Goal: Navigation & Orientation: Find specific page/section

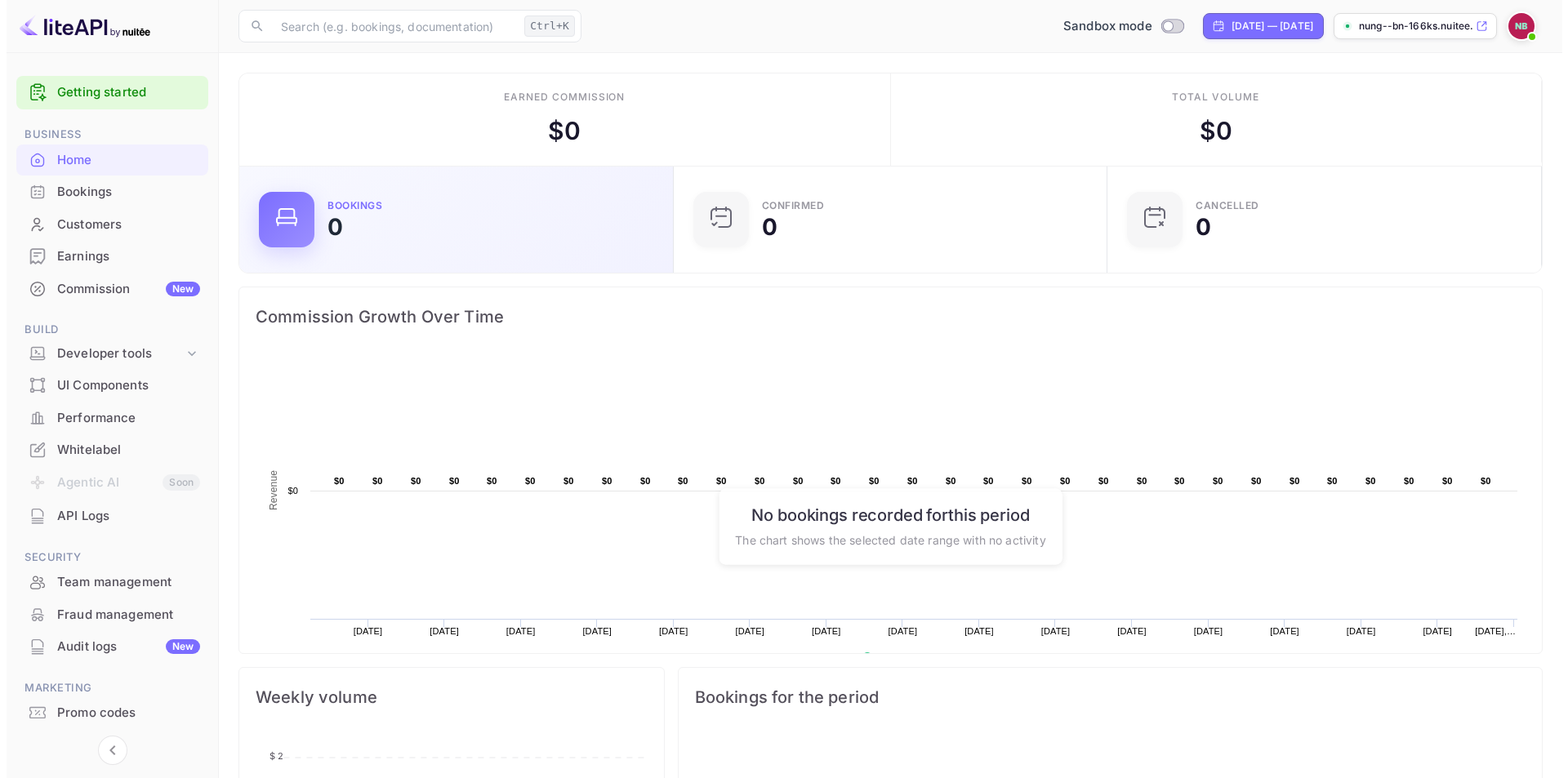
scroll to position [13, 13]
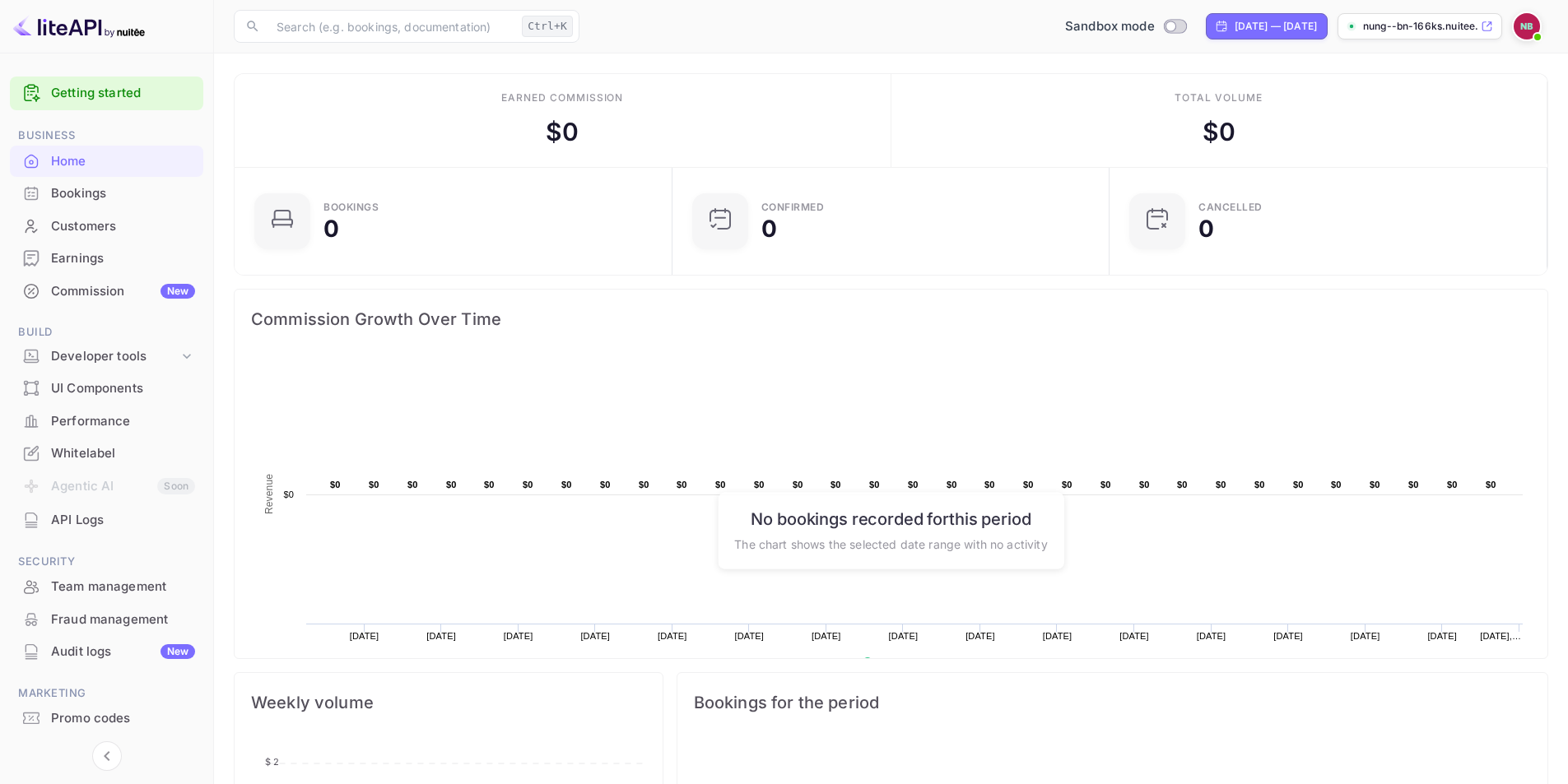
click at [53, 249] on div "Earnings" at bounding box center [124, 258] width 144 height 19
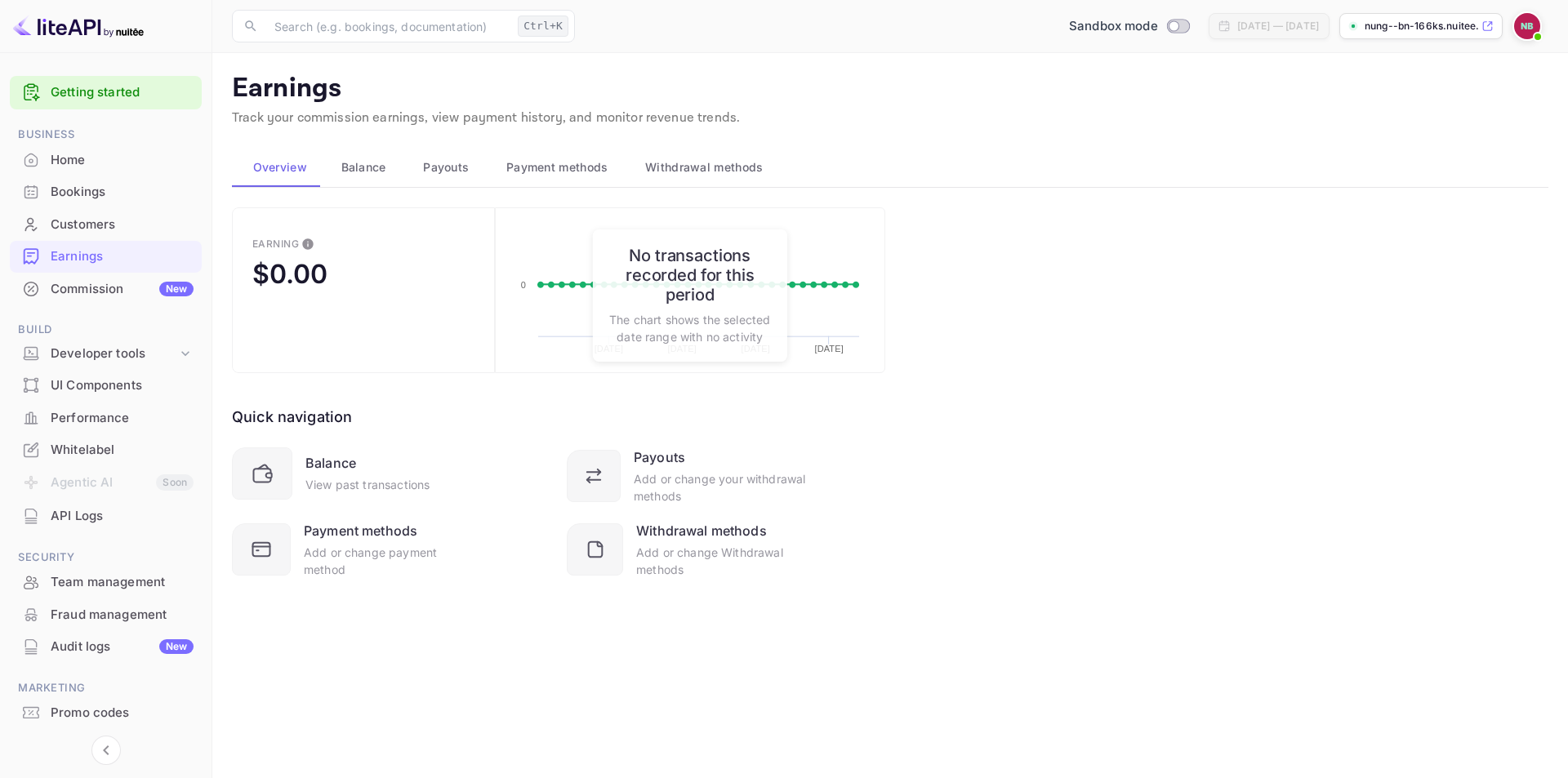
click at [997, 421] on div "Earning $0.00 Created with Highcharts 10.3.3 09/07/2025 09/14/2025 09/21/2025 0…" at bounding box center [890, 413] width 1316 height 411
click at [722, 553] on div "Add or change Withdrawal methods" at bounding box center [721, 561] width 171 height 34
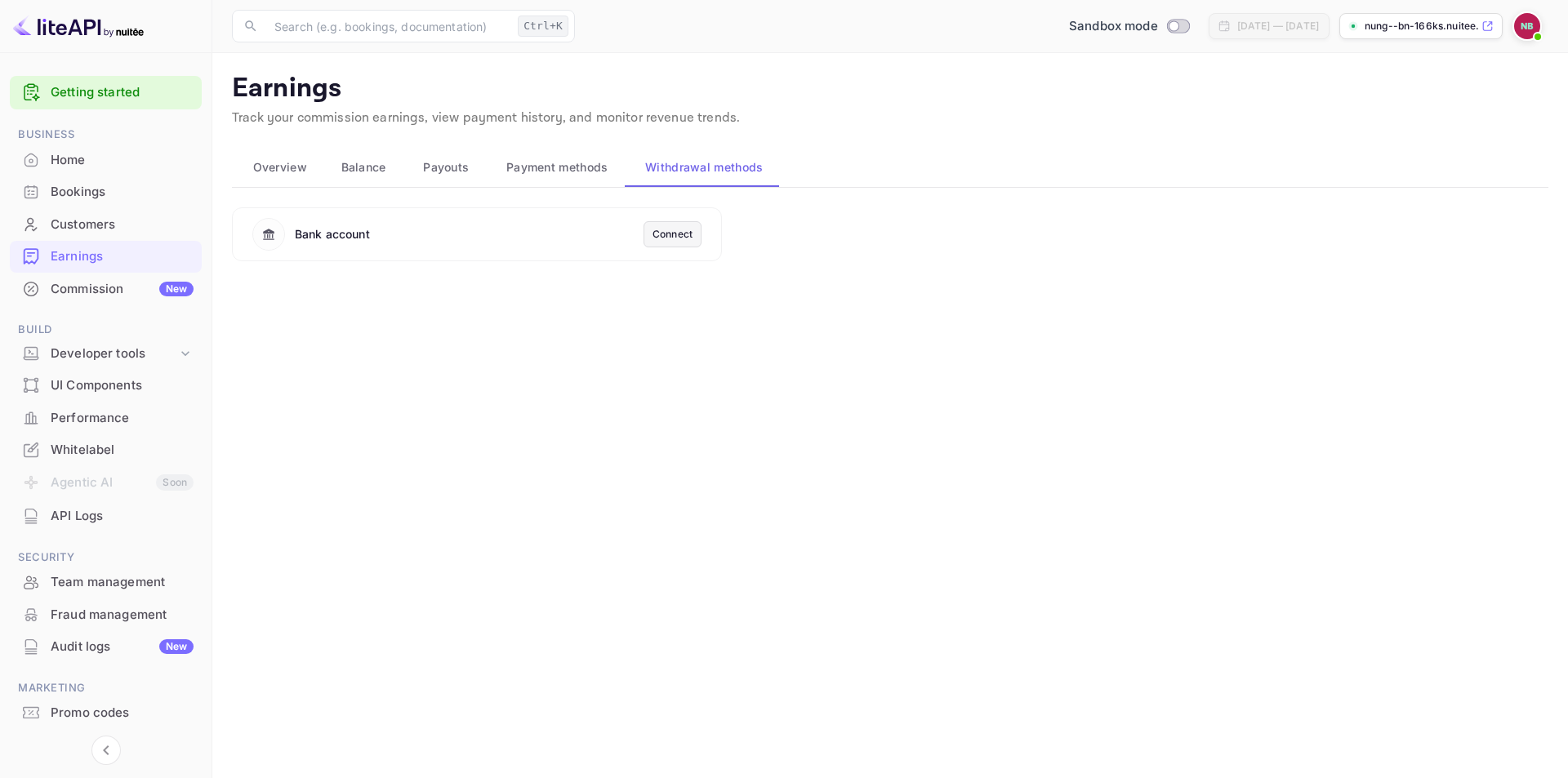
click at [648, 232] on div "Connect" at bounding box center [671, 235] width 58 height 26
click at [667, 234] on div "Connect" at bounding box center [672, 235] width 40 height 15
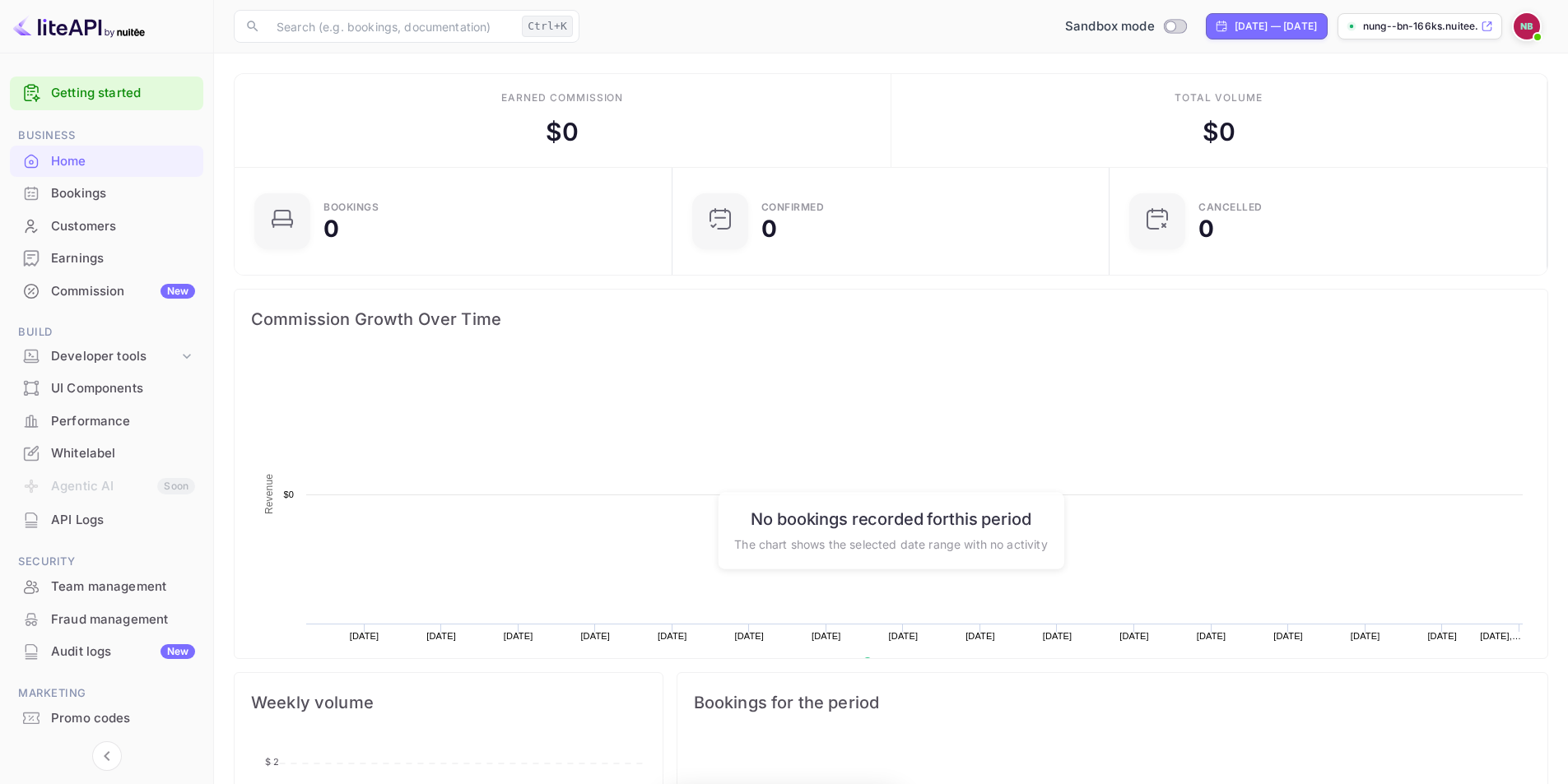
scroll to position [255, 414]
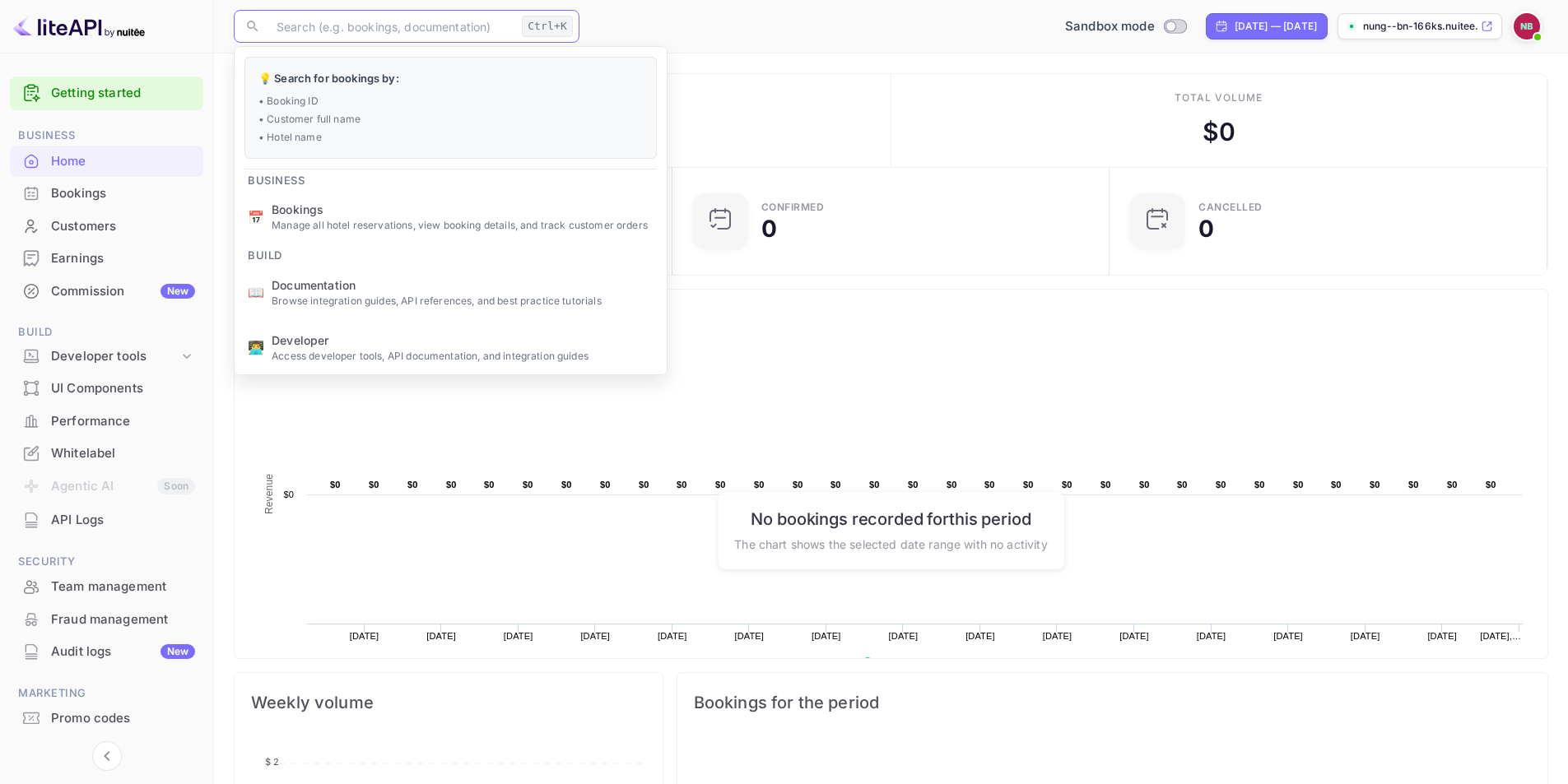
click at [372, 29] on input "text" at bounding box center [392, 26] width 249 height 33
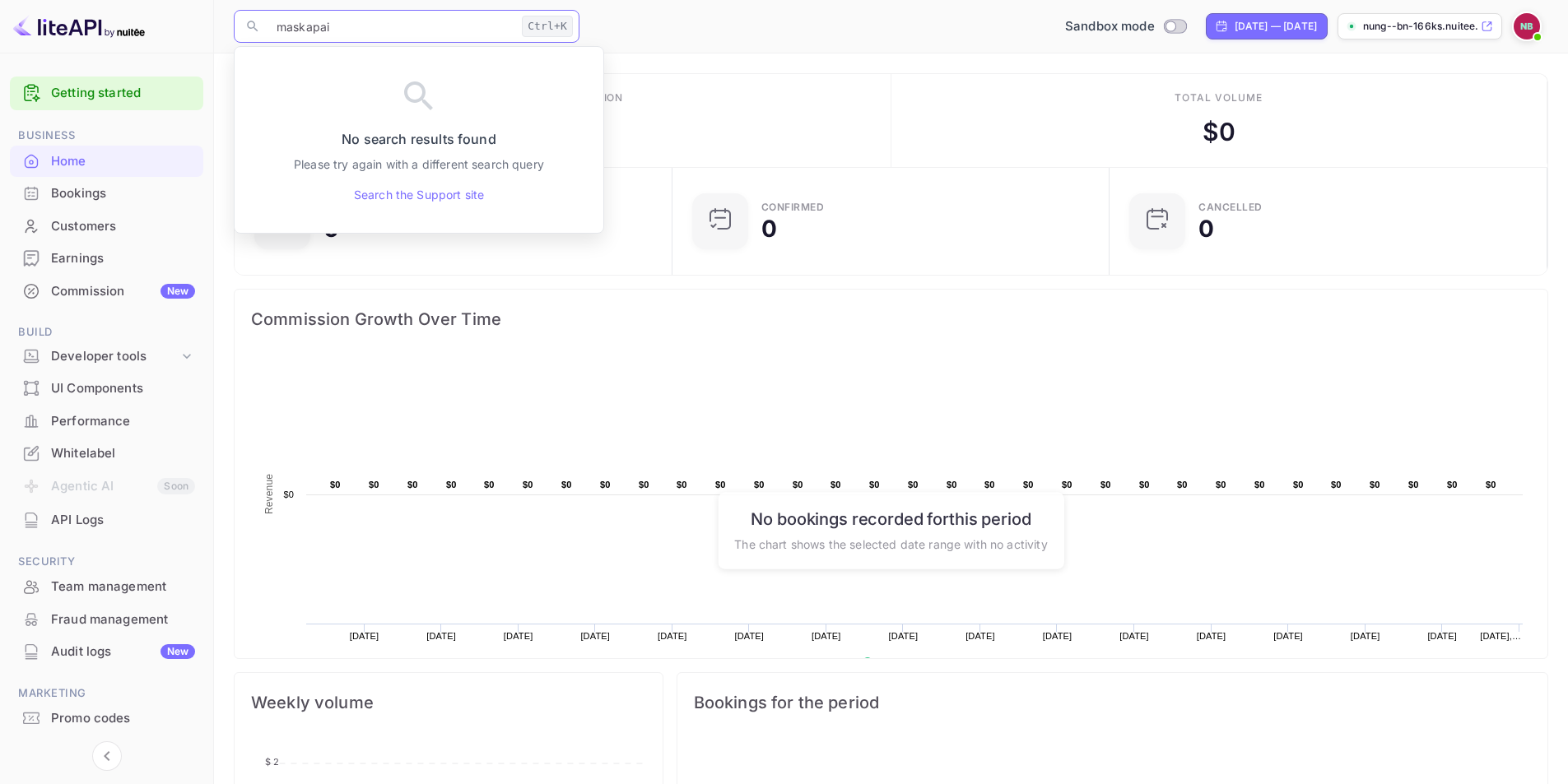
type input "maskapai"
click at [115, 158] on div "Home" at bounding box center [124, 162] width 144 height 19
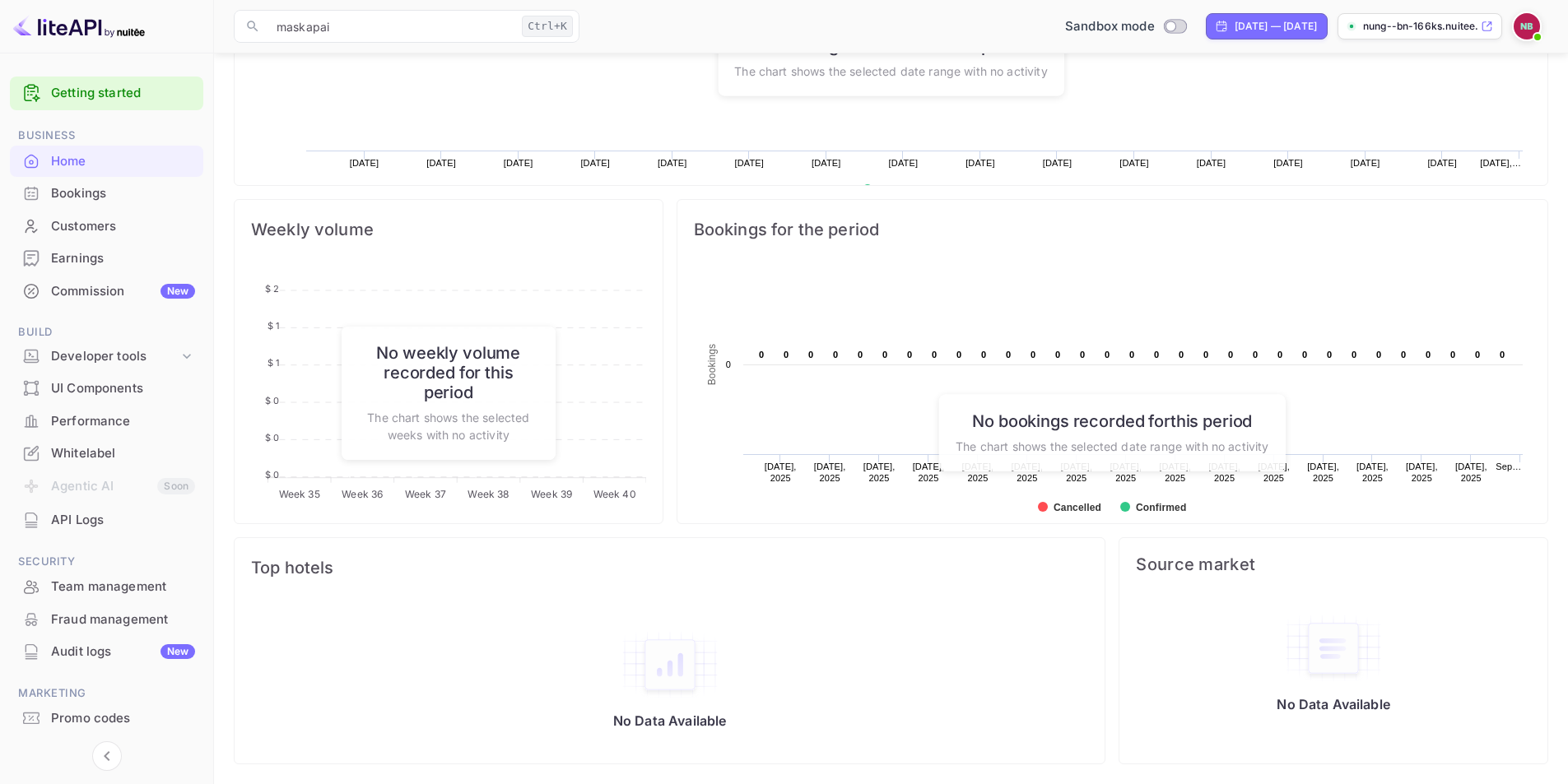
click at [1367, 90] on rect at bounding box center [890, 48] width 1280 height 329
click at [1379, 21] on p "nung--bn-166ks.nuitee...." at bounding box center [1420, 27] width 114 height 15
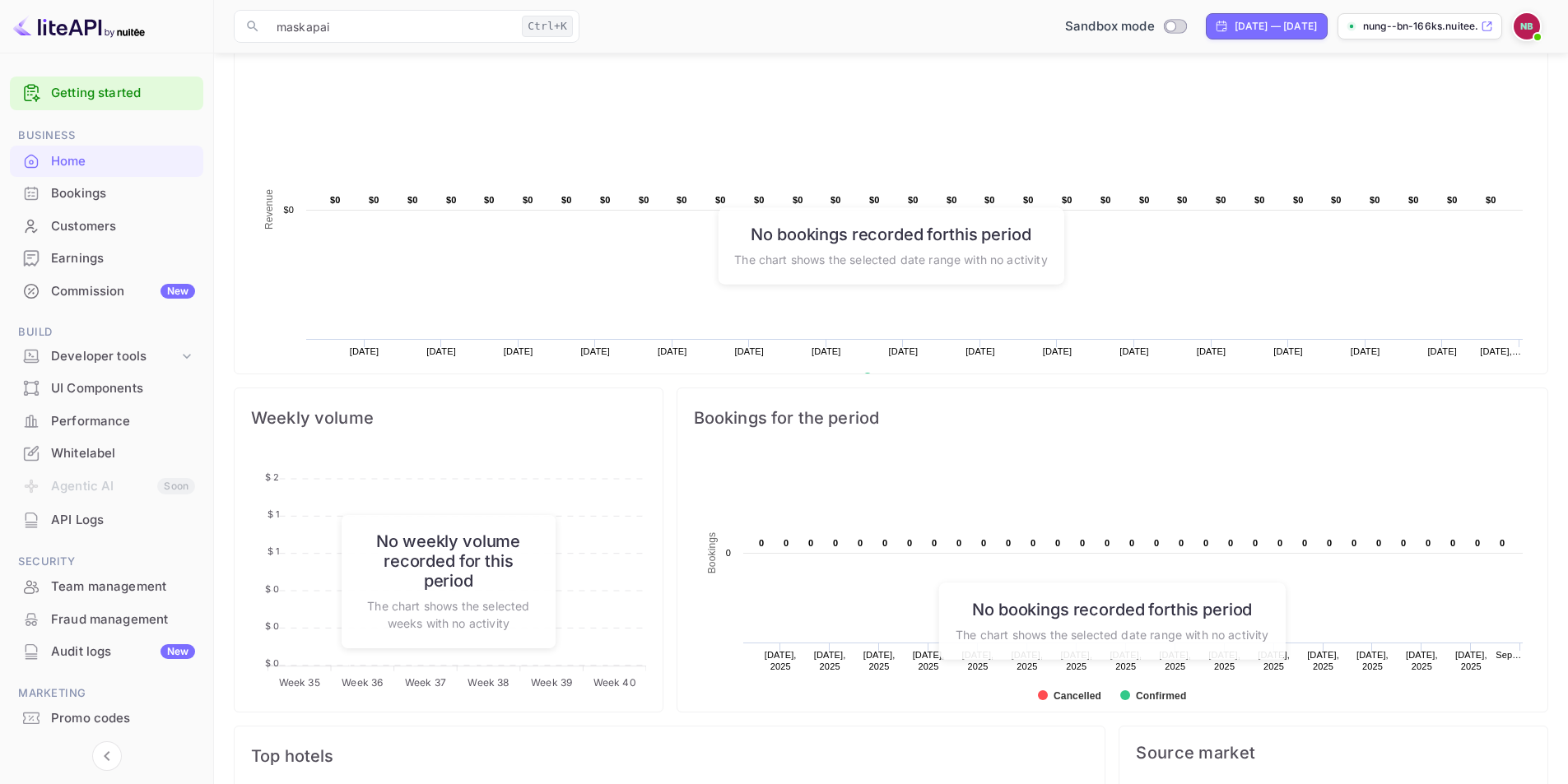
scroll to position [226, 0]
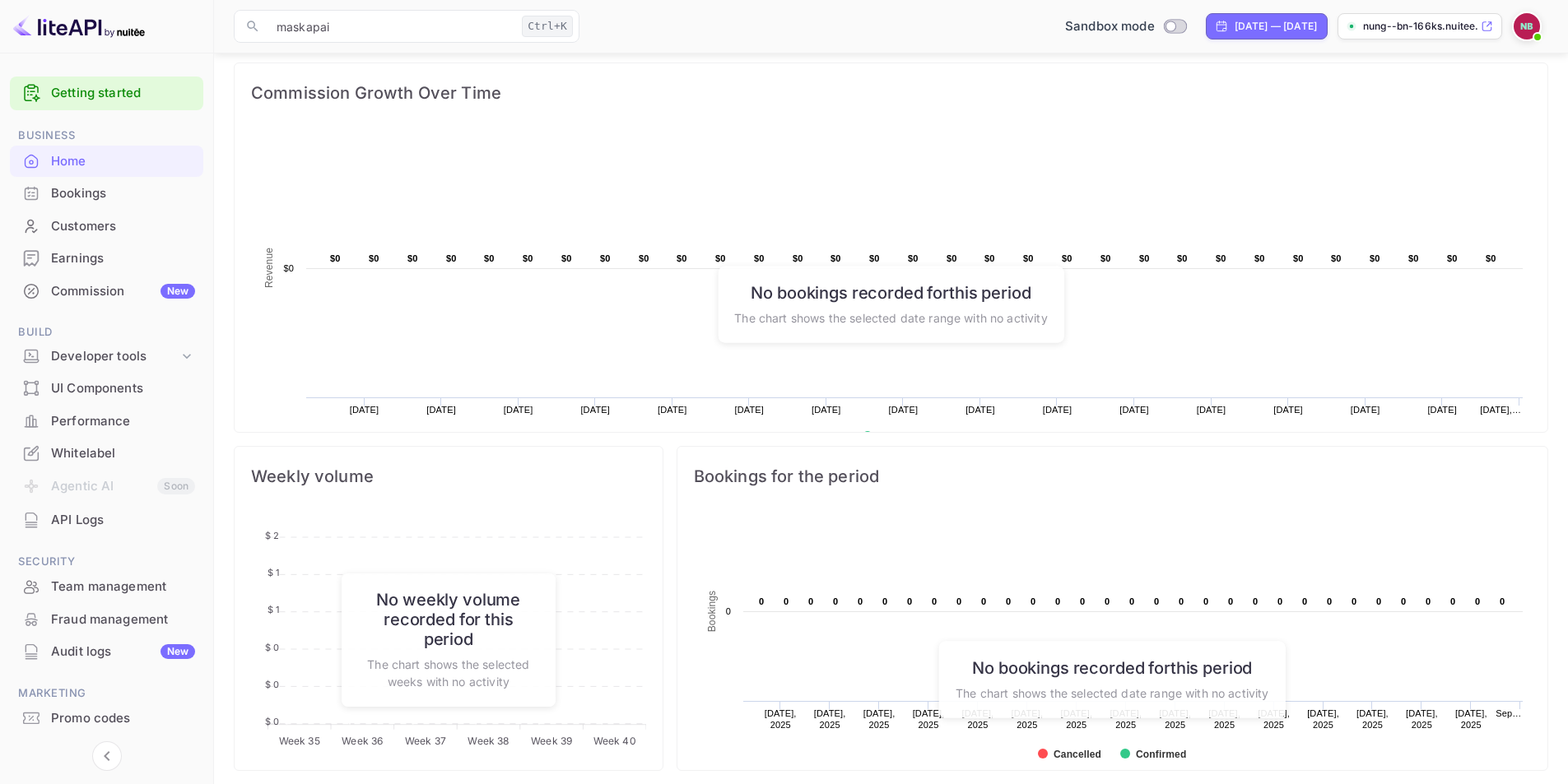
drag, startPoint x: 150, startPoint y: 34, endPoint x: 175, endPoint y: 47, distance: 28.2
click at [175, 47] on div at bounding box center [106, 27] width 214 height 53
click at [168, 50] on div at bounding box center [106, 27] width 214 height 53
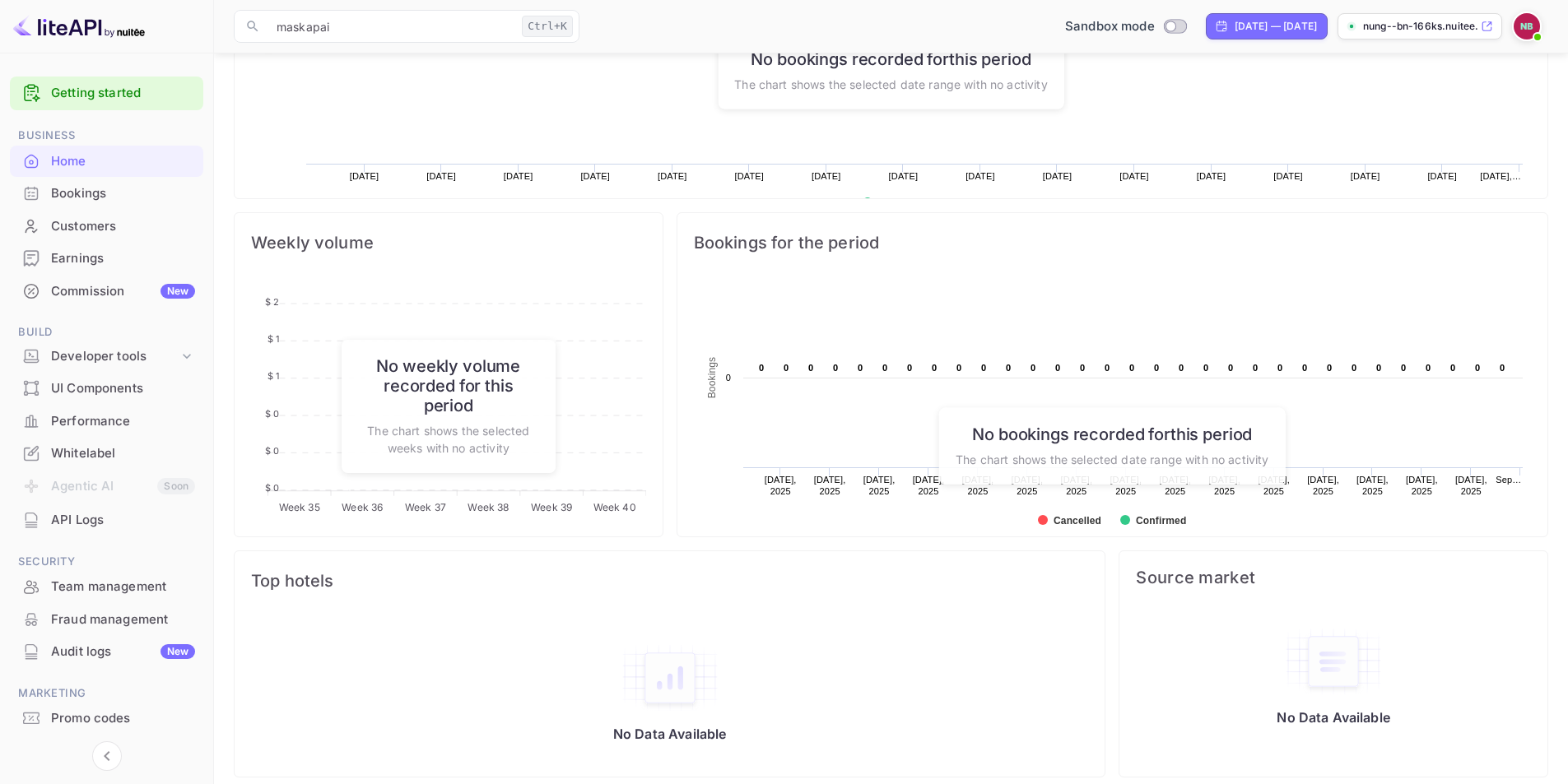
scroll to position [473, 0]
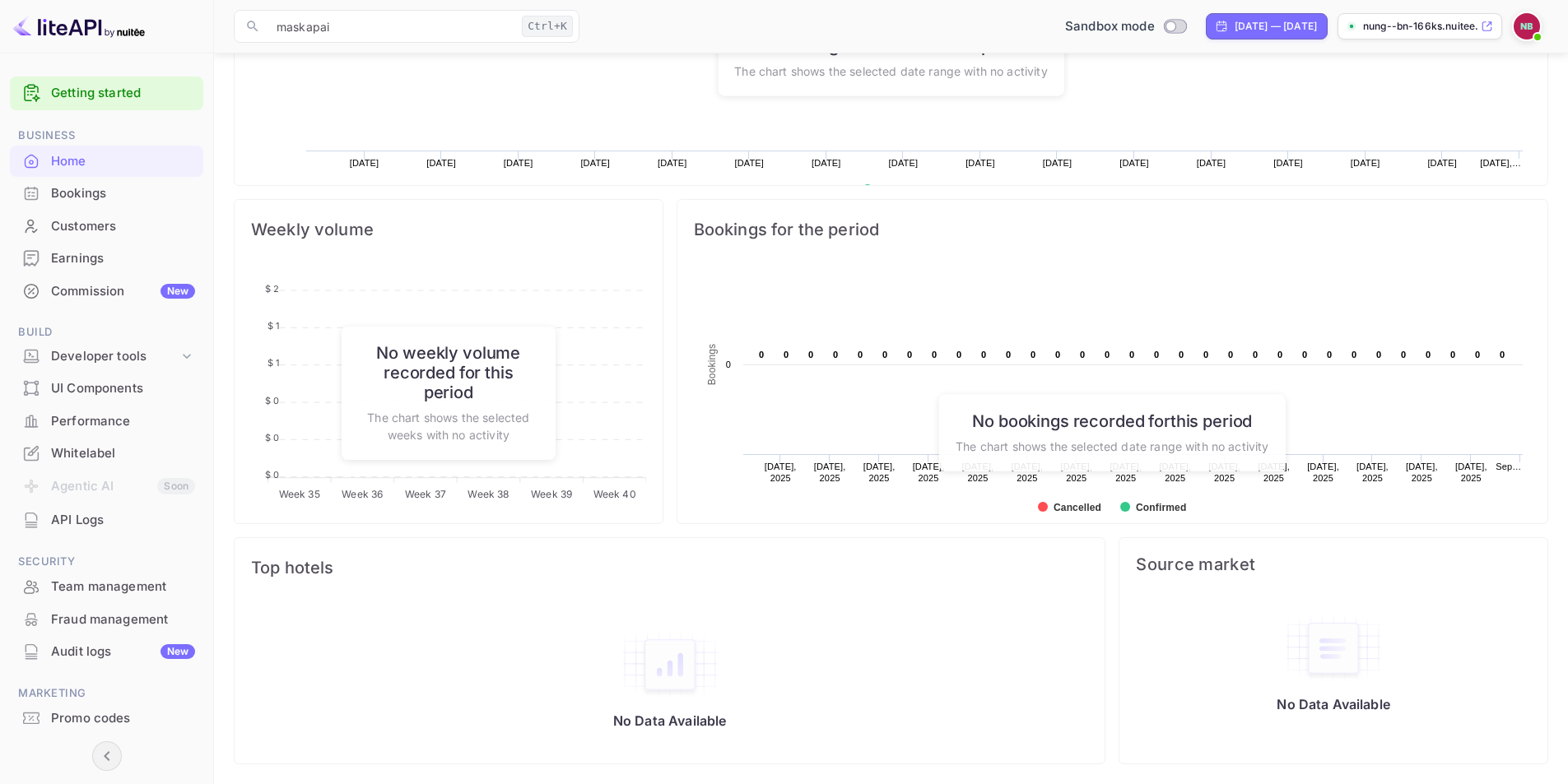
click at [108, 755] on icon "Collapse navigation" at bounding box center [106, 755] width 20 height 20
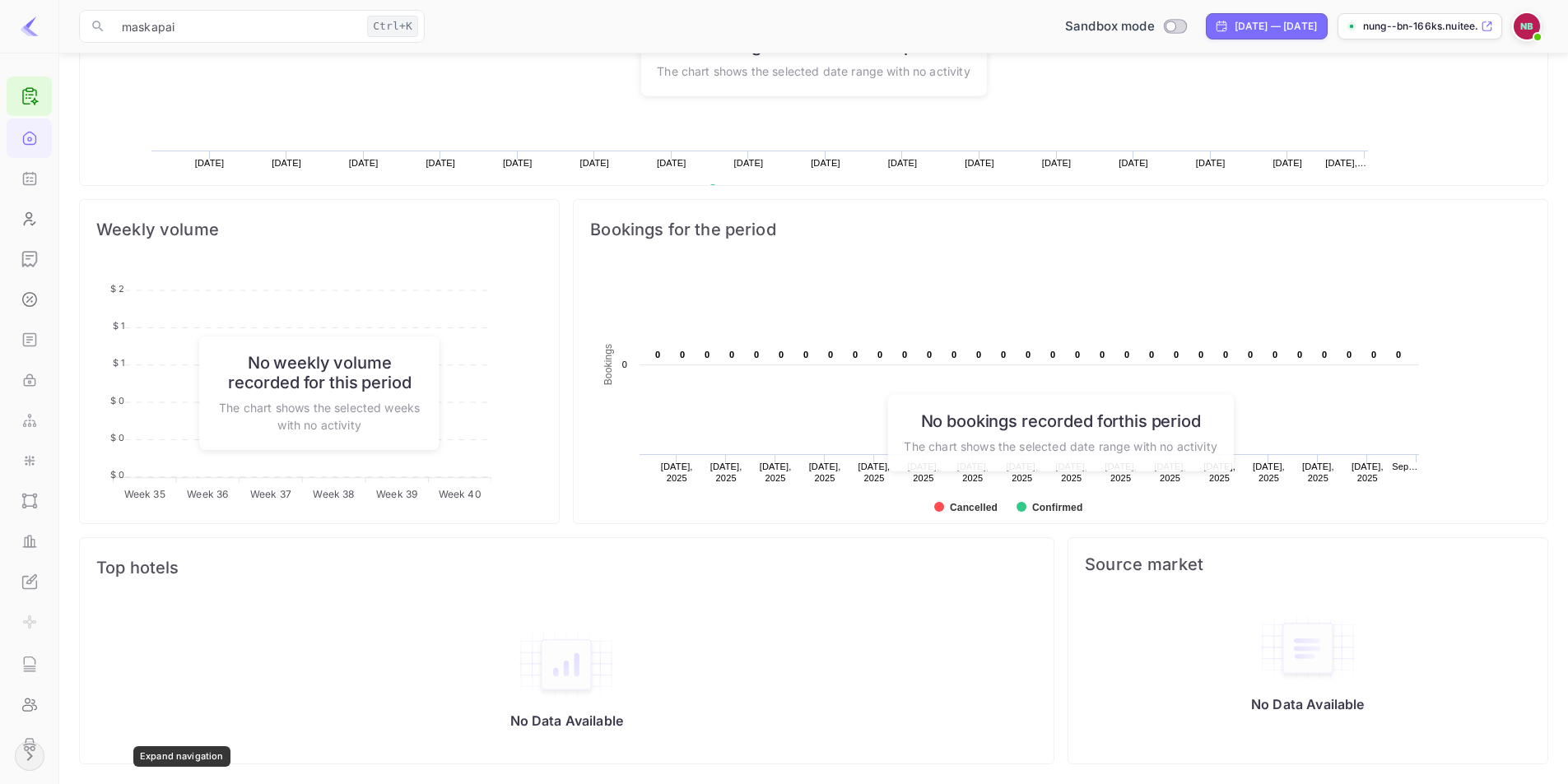
scroll to position [255, 467]
click at [37, 757] on icon "Expand navigation" at bounding box center [29, 755] width 20 height 20
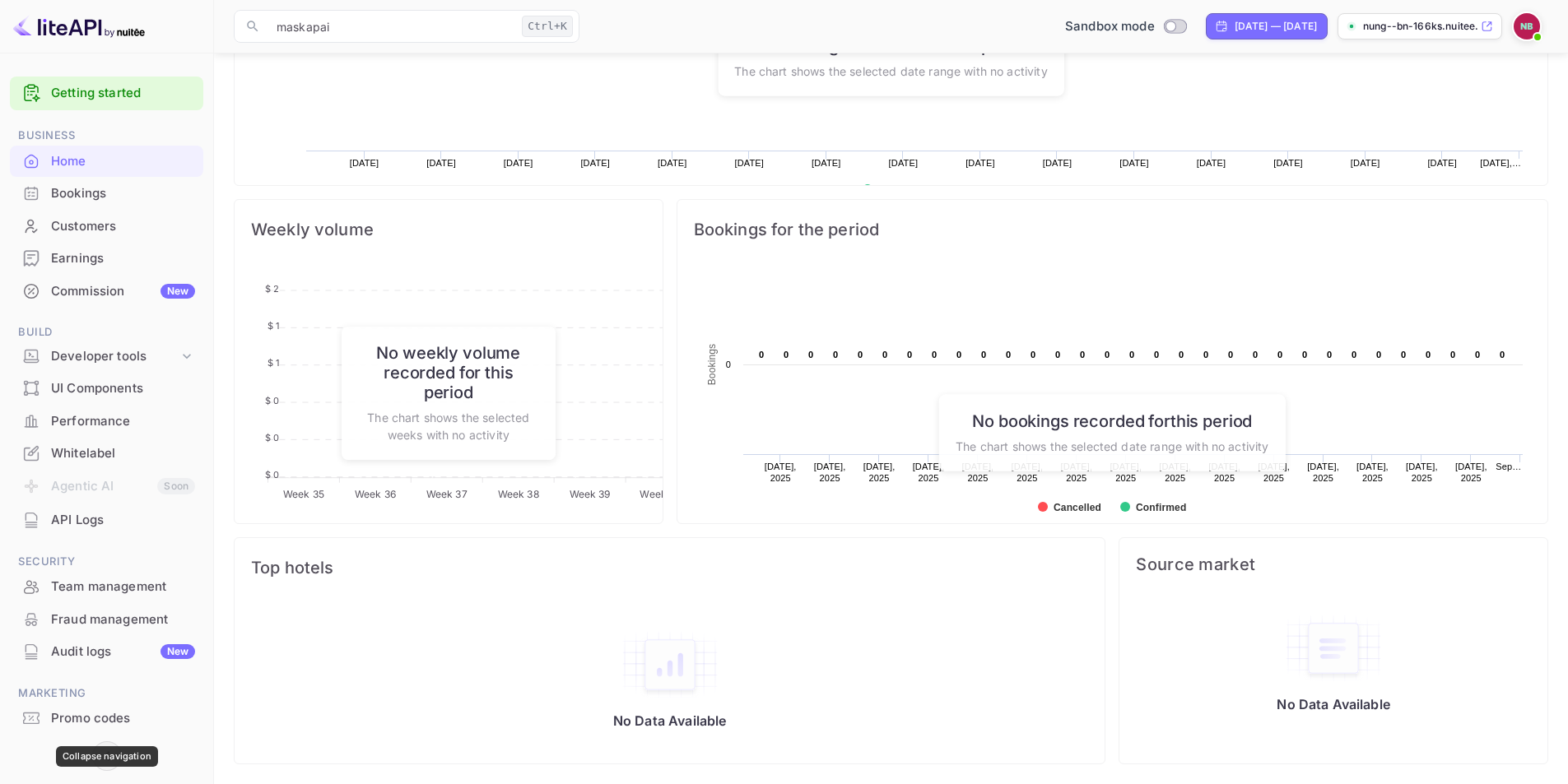
scroll to position [255, 414]
click at [105, 224] on div "Customers" at bounding box center [124, 227] width 144 height 19
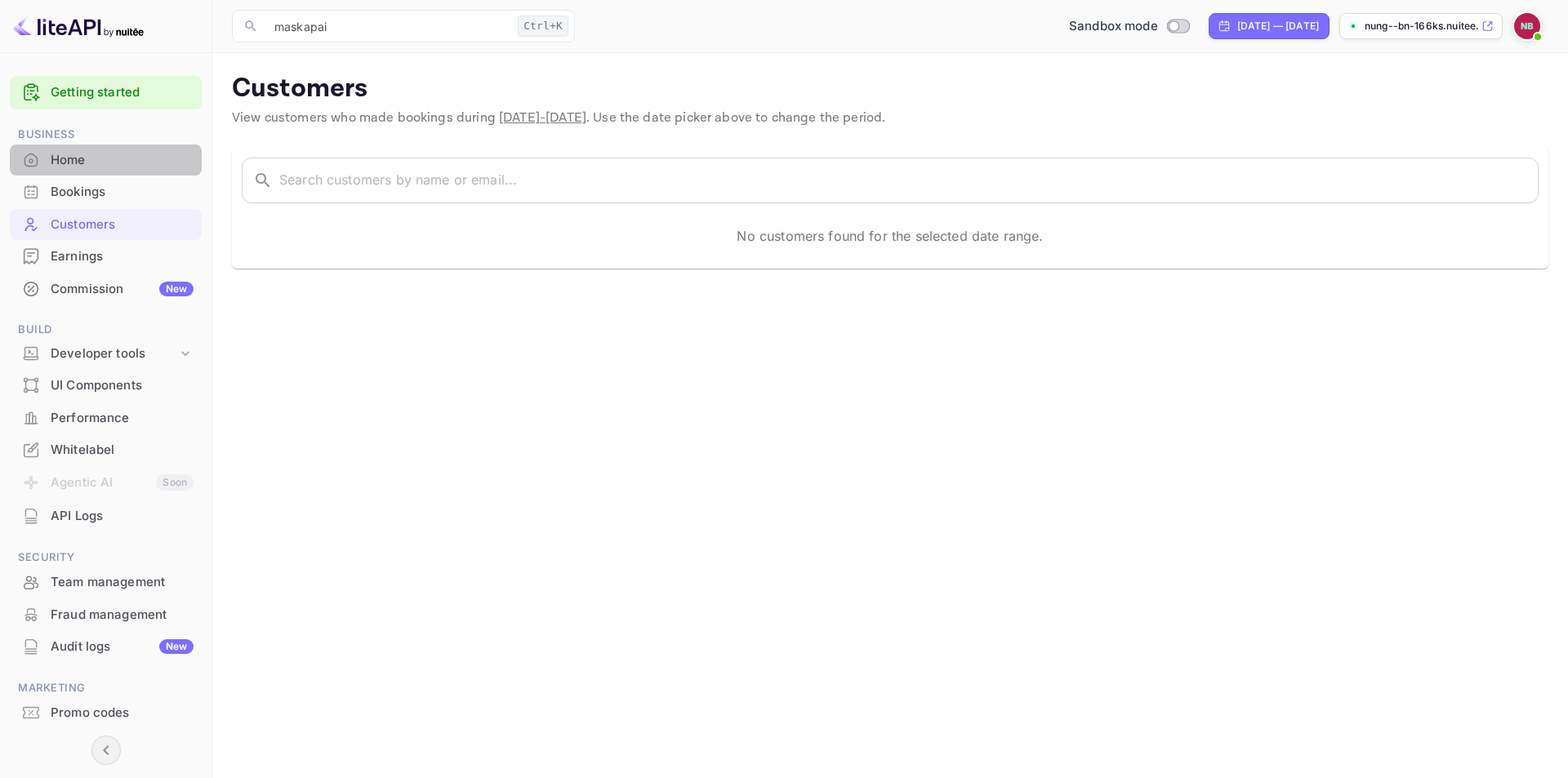
click at [106, 159] on div "Home" at bounding box center [123, 160] width 143 height 19
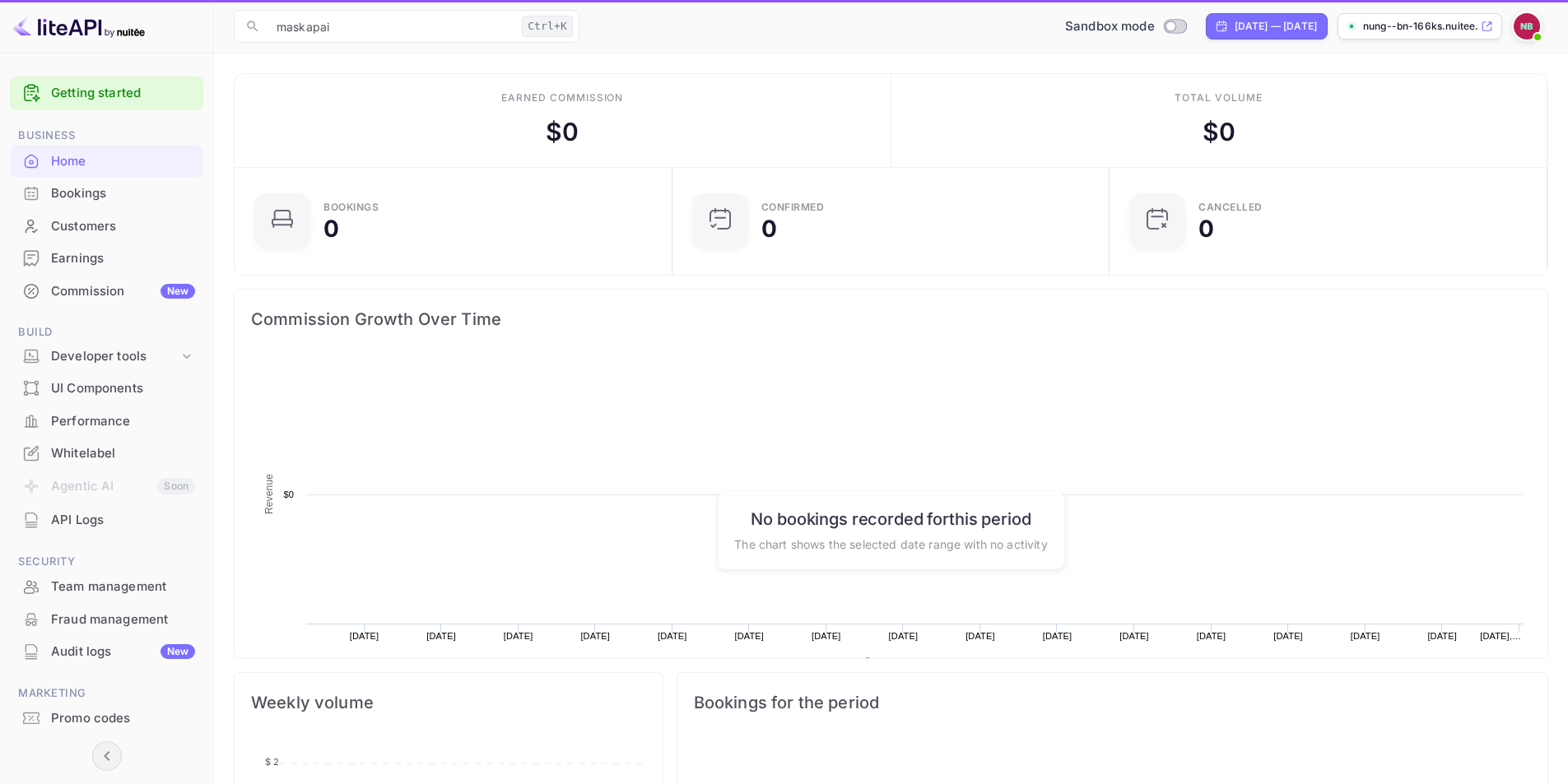
scroll to position [255, 414]
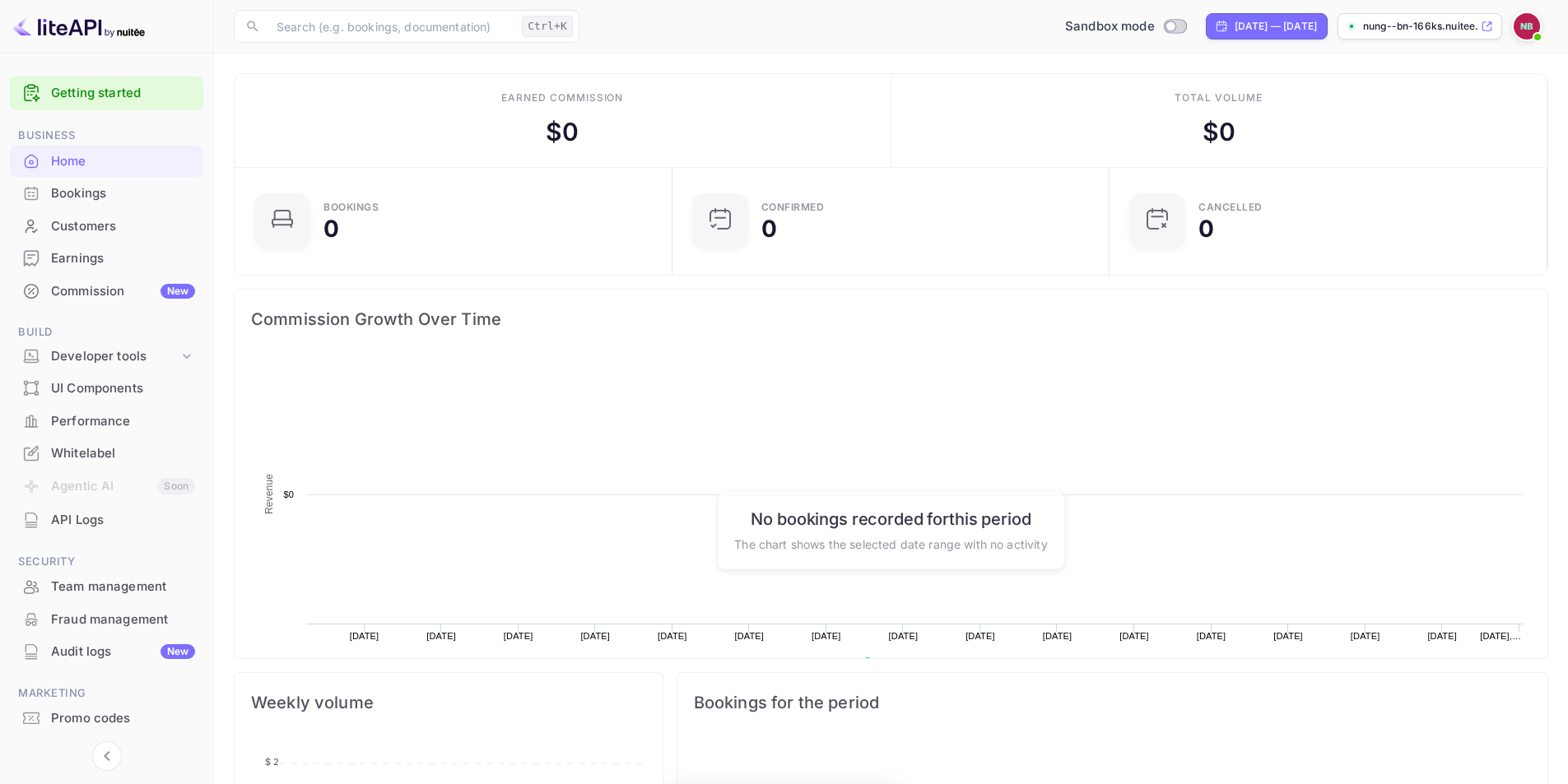
scroll to position [255, 414]
click at [1518, 28] on img at bounding box center [1527, 27] width 27 height 27
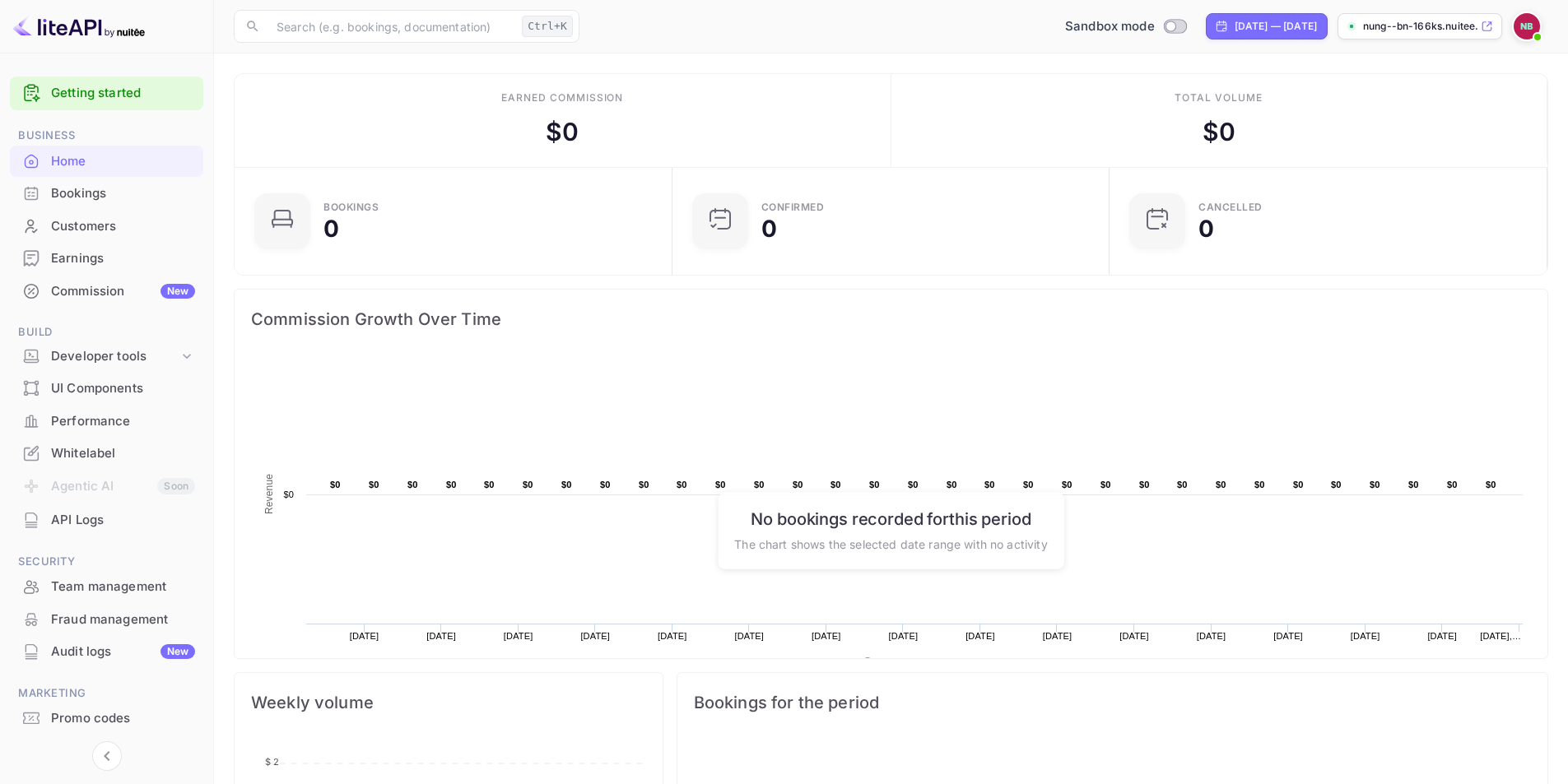
scroll to position [13, 13]
click at [1446, 27] on p "nung--bn-166ks.nuitee...." at bounding box center [1420, 27] width 114 height 15
